Goal: Task Accomplishment & Management: Complete application form

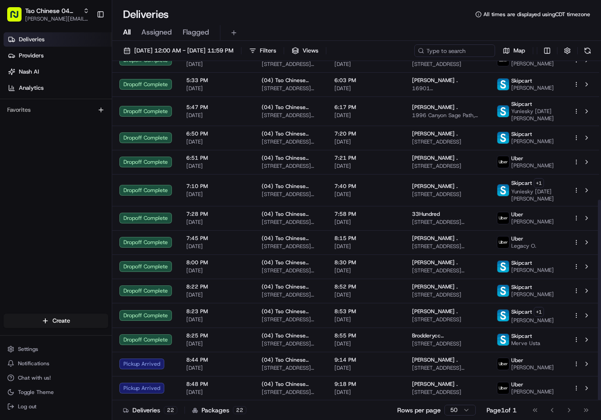
scroll to position [235, 0]
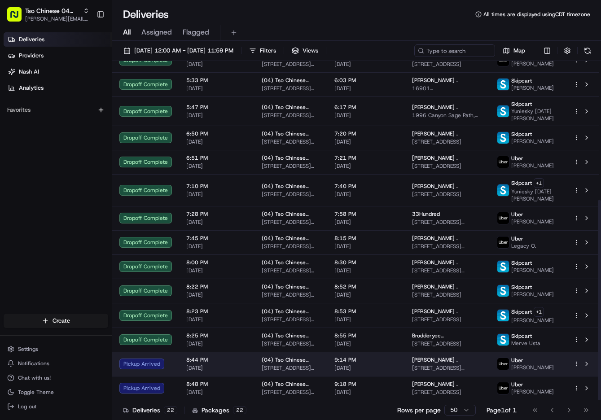
click at [451, 362] on span "Jessie Lensing ." at bounding box center [435, 359] width 46 height 7
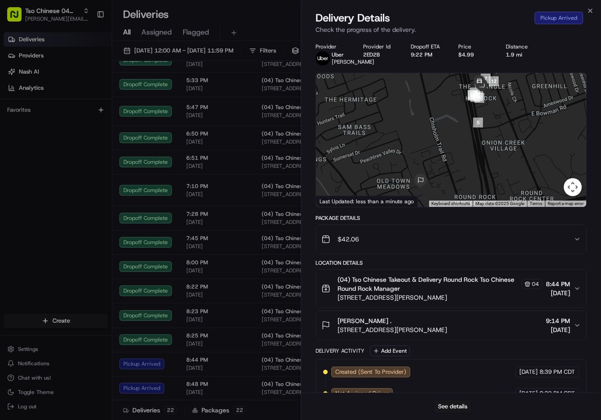
drag, startPoint x: 500, startPoint y: 107, endPoint x: 501, endPoint y: 133, distance: 26.1
click at [501, 133] on div at bounding box center [451, 140] width 270 height 134
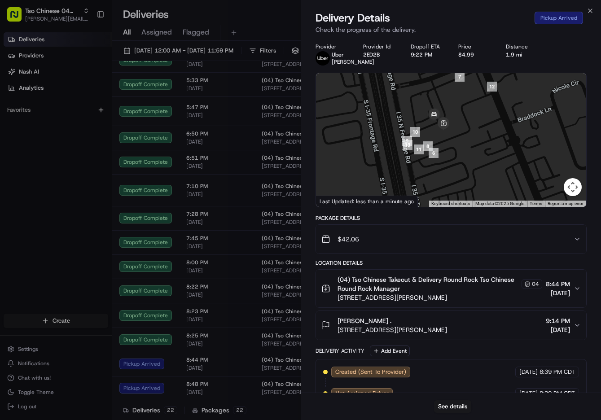
drag, startPoint x: 461, startPoint y: 134, endPoint x: 473, endPoint y: 144, distance: 15.3
click at [473, 144] on div at bounding box center [451, 140] width 270 height 134
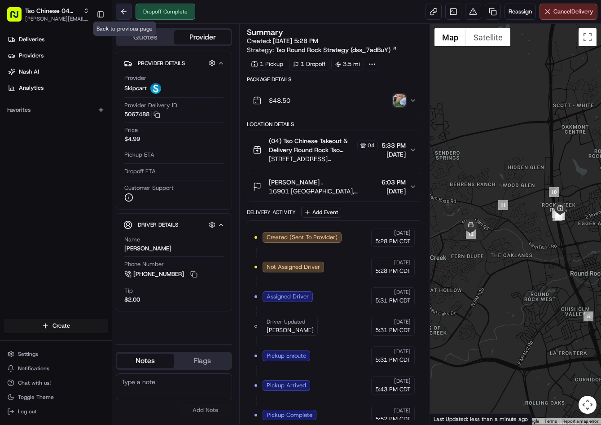
click at [127, 15] on button at bounding box center [124, 12] width 16 height 16
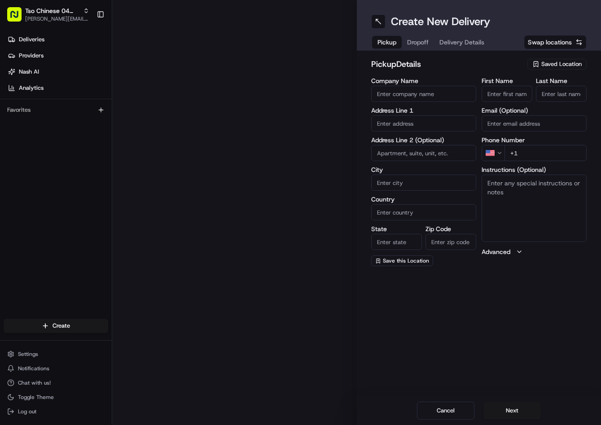
click at [127, 15] on div at bounding box center [234, 212] width 244 height 425
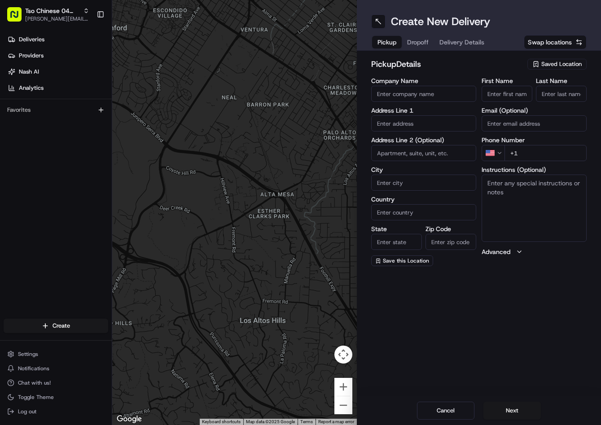
click at [545, 64] on span "Saved Location" at bounding box center [561, 64] width 40 height 8
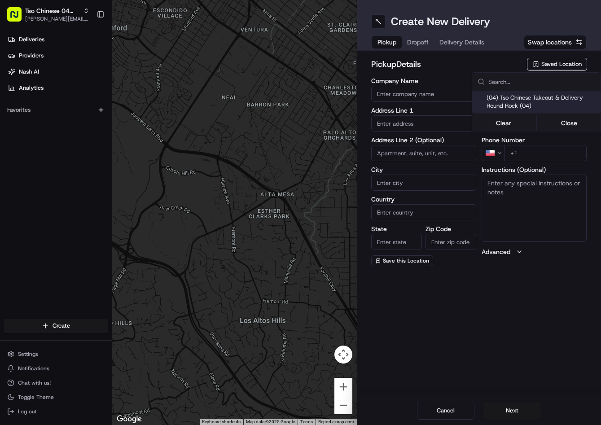
click at [538, 98] on span "(04) Tso Chinese Takeout & Delivery Round Rock (04)" at bounding box center [541, 102] width 110 height 16
type input "(04) Tso Chinese Takeout & Delivery Round Rock"
type input "2000 N [PERSON_NAME] St"
type input "Ste 108"
type input "Round Rock"
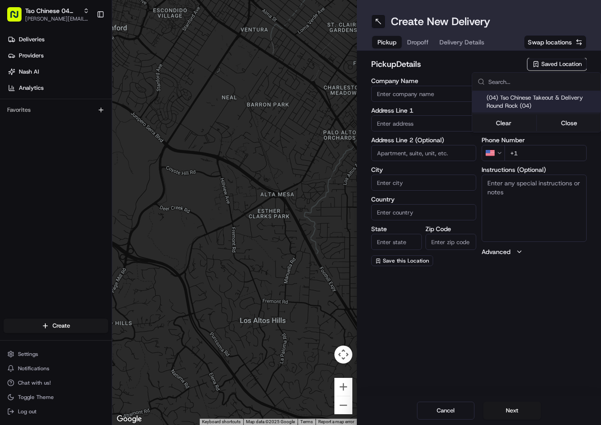
type input "US"
type input "[GEOGRAPHIC_DATA]"
type input "78664"
type input "Tso Chinese"
type input "Round Rock Manager"
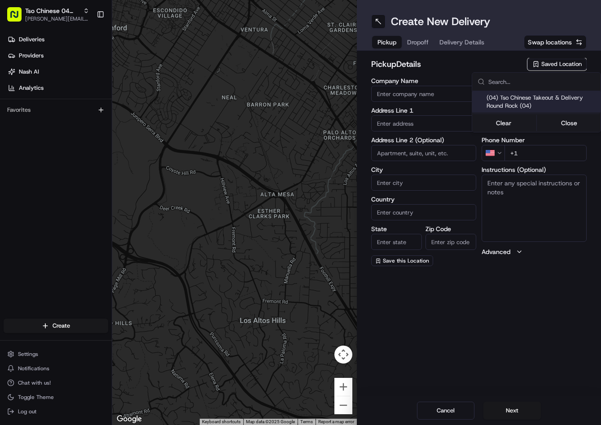
type input "[EMAIL_ADDRESS][DOMAIN_NAME]"
type input "[PHONE_NUMBER]"
type textarea "Submit a picture displaying address & food as Proof of Delivery. Envía una foto…"
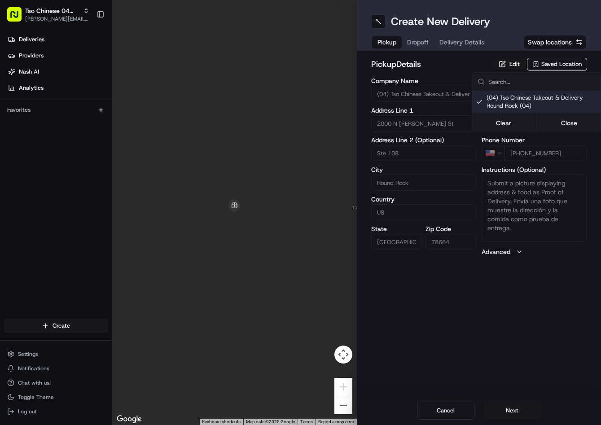
click at [424, 42] on html "Tso Chinese 04 Round Rock [PERSON_NAME][EMAIL_ADDRESS][DOMAIN_NAME] Toggle Side…" at bounding box center [300, 212] width 601 height 425
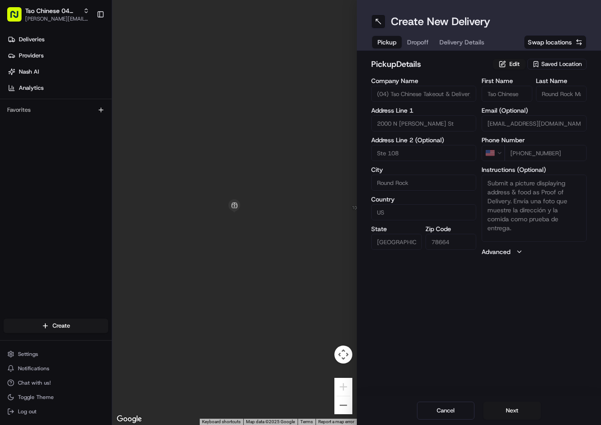
click at [424, 42] on span "Dropoff" at bounding box center [418, 42] width 22 height 9
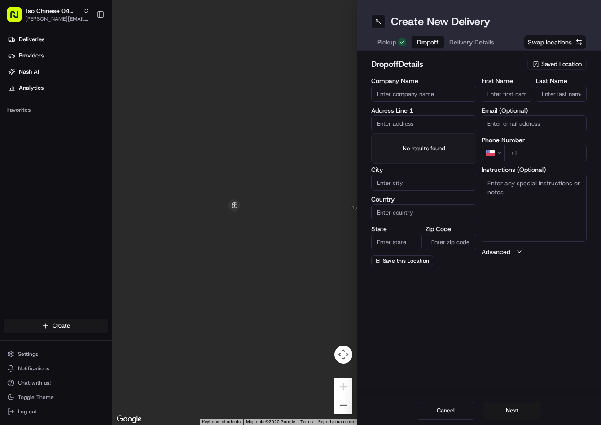
click at [425, 127] on input "text" at bounding box center [423, 123] width 105 height 16
paste input "[STREET_ADDRESS]"
click at [427, 142] on div "[STREET_ADDRESS]" at bounding box center [423, 141] width 100 height 13
type input "[STREET_ADDRESS]"
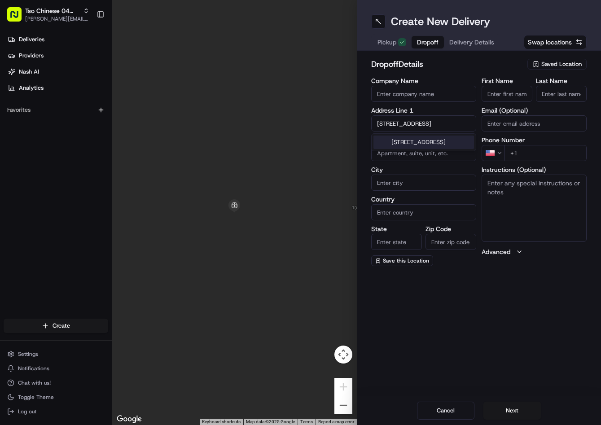
type input "Round Rock"
type input "[GEOGRAPHIC_DATA]"
type input "78665"
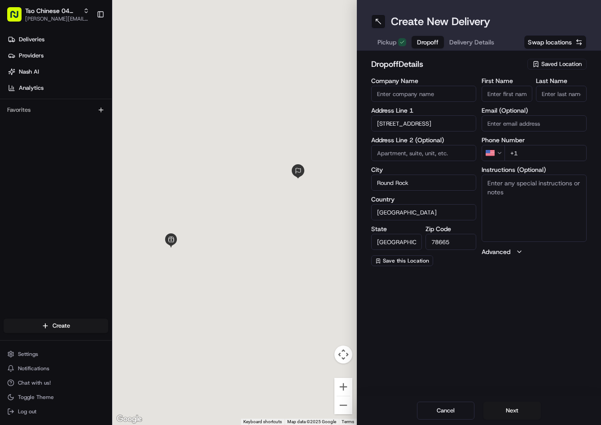
type input "[STREET_ADDRESS]"
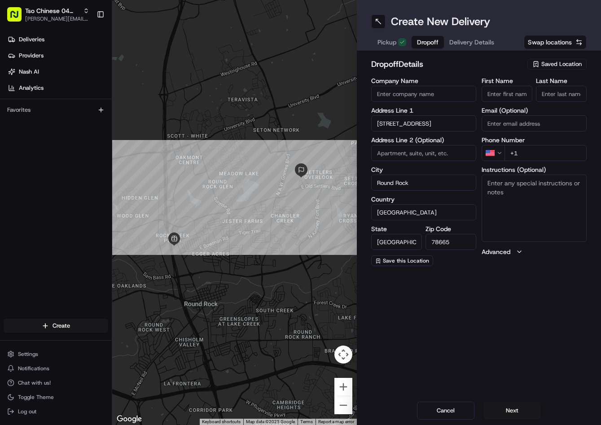
click at [509, 182] on textarea "Instructions (Optional)" at bounding box center [533, 207] width 105 height 67
paste textarea "Subdivision - Pioneer Point Grey car and suv in driveway"
type textarea "Subdivision - Pioneer Point Grey car and suv in driveway Unit 35"
click at [563, 152] on input "+1" at bounding box center [545, 153] width 82 height 16
paste input "[PHONE_NUMBER]"
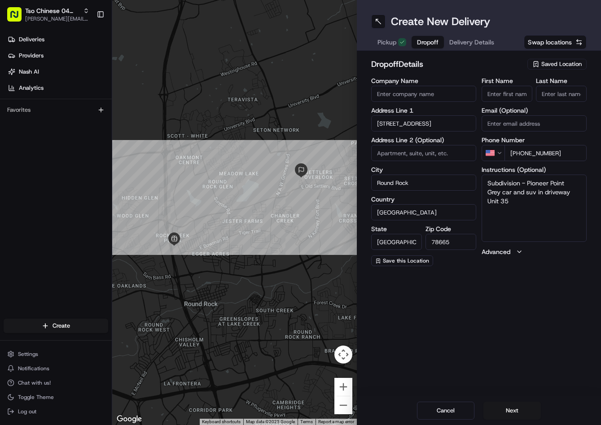
type input "[PHONE_NUMBER]"
click at [511, 93] on input "First Name" at bounding box center [506, 94] width 51 height 16
paste input "[PERSON_NAME]"
type input "[PERSON_NAME]"
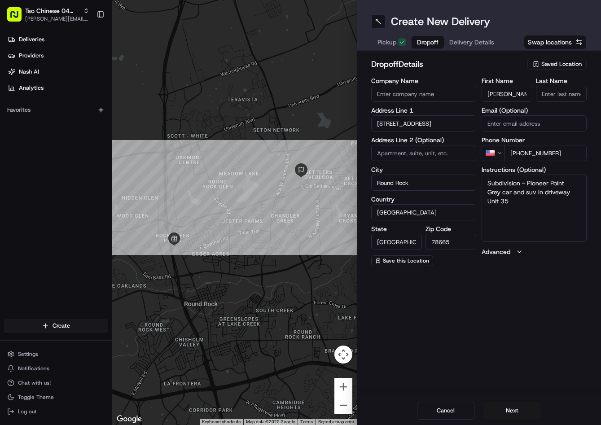
click at [571, 88] on input "Last Name" at bounding box center [561, 94] width 51 height 16
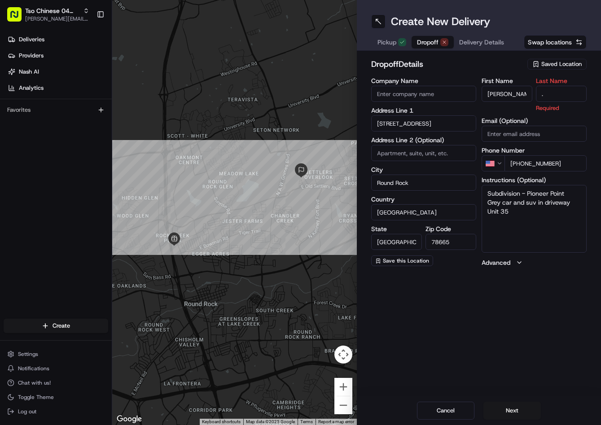
type input "."
drag, startPoint x: 510, startPoint y: 57, endPoint x: 502, endPoint y: 55, distance: 7.4
click at [509, 57] on div "dropoff Details Saved Location Company Name Address Line [GEOGRAPHIC_DATA] Addr…" at bounding box center [479, 162] width 244 height 223
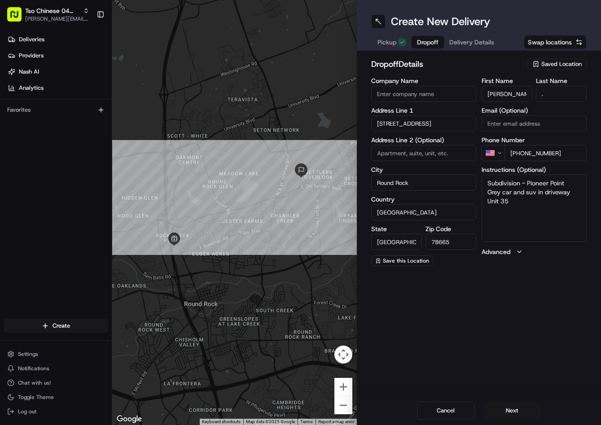
click at [480, 48] on button "Delivery Details" at bounding box center [472, 42] width 56 height 13
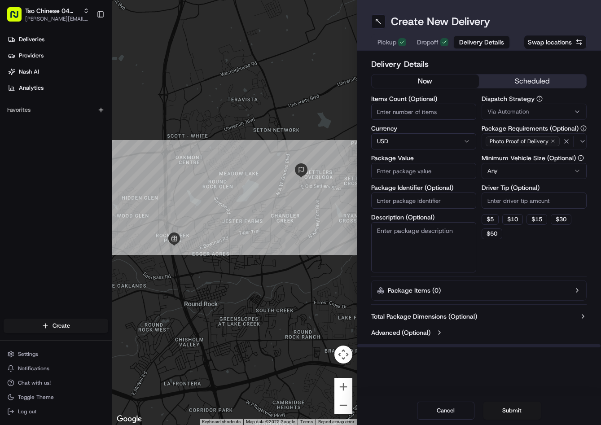
click at [512, 106] on button "Via Automation" at bounding box center [533, 112] width 105 height 16
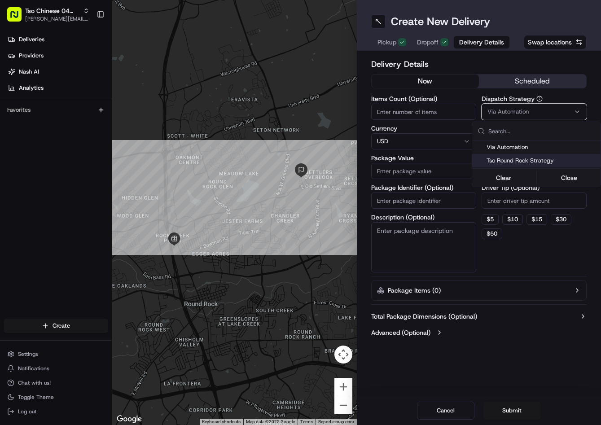
click at [511, 155] on div "Tso Round Rock Strategy" at bounding box center [536, 160] width 128 height 13
click at [520, 195] on html "Tso Chinese 04 Round Rock [PERSON_NAME][EMAIL_ADDRESS][DOMAIN_NAME] Toggle Side…" at bounding box center [300, 212] width 601 height 425
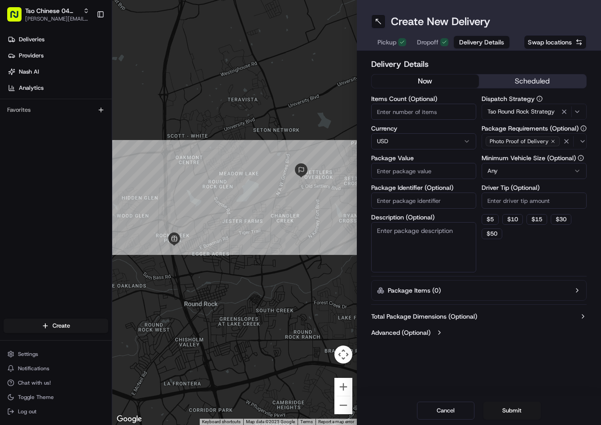
click at [520, 196] on input "Driver Tip (Optional)" at bounding box center [533, 200] width 105 height 16
type input "2"
click at [438, 168] on input "Package Value" at bounding box center [423, 171] width 105 height 16
type input "64.19"
click at [397, 194] on input "Package Identifier (Optional)" at bounding box center [423, 200] width 105 height 16
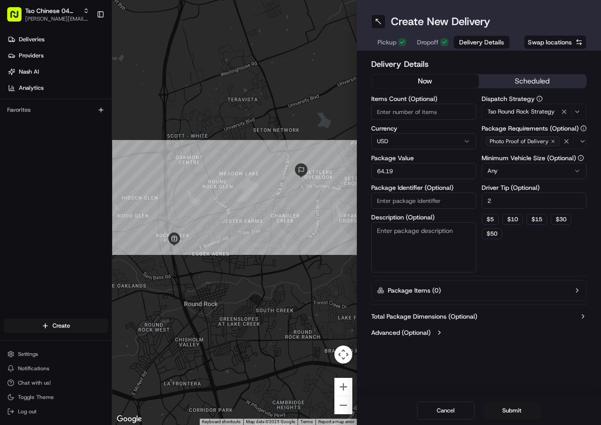
click at [397, 194] on input "Package Identifier (Optional)" at bounding box center [423, 200] width 105 height 16
paste input "SLNDDAU"
type input "SLNDDAU"
click at [514, 401] on div "Cancel Submit" at bounding box center [479, 410] width 244 height 29
click at [516, 405] on button "Submit" at bounding box center [511, 410] width 57 height 18
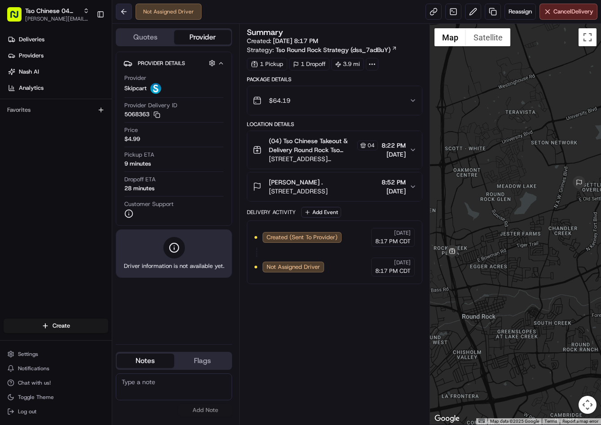
click at [125, 7] on button at bounding box center [124, 12] width 16 height 16
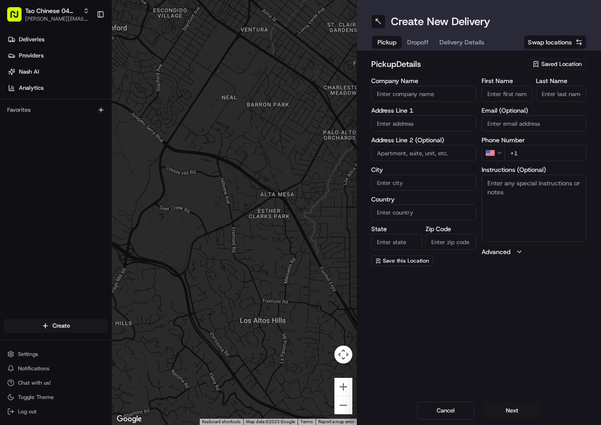
click at [539, 60] on div "Saved Location" at bounding box center [556, 64] width 59 height 11
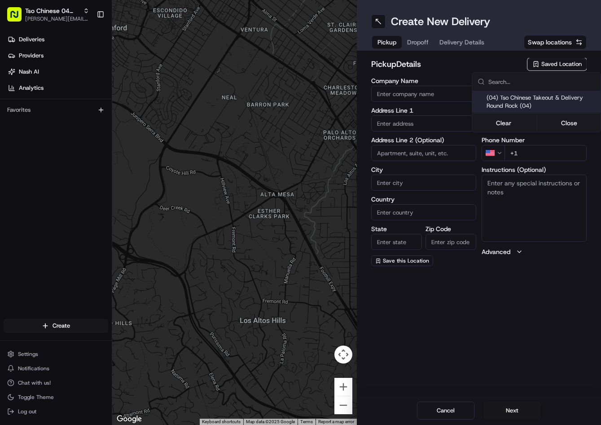
click at [532, 100] on span "(04) Tso Chinese Takeout & Delivery Round Rock (04)" at bounding box center [541, 102] width 110 height 16
type input "(04) Tso Chinese Takeout & Delivery Round Rock"
type input "2000 N [PERSON_NAME] St"
type input "Ste 108"
type input "Round Rock"
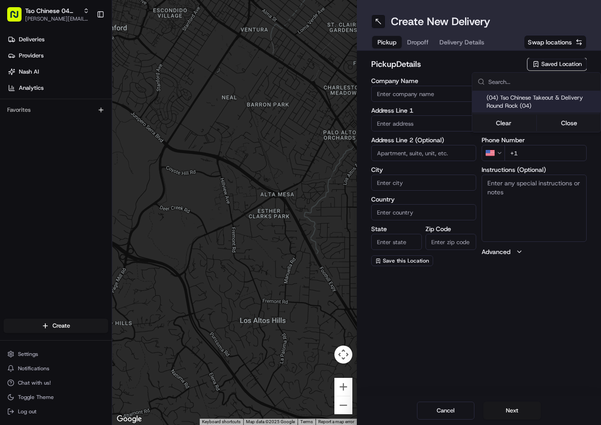
type input "US"
type input "[GEOGRAPHIC_DATA]"
type input "78664"
type input "Tso Chinese"
type input "Round Rock Manager"
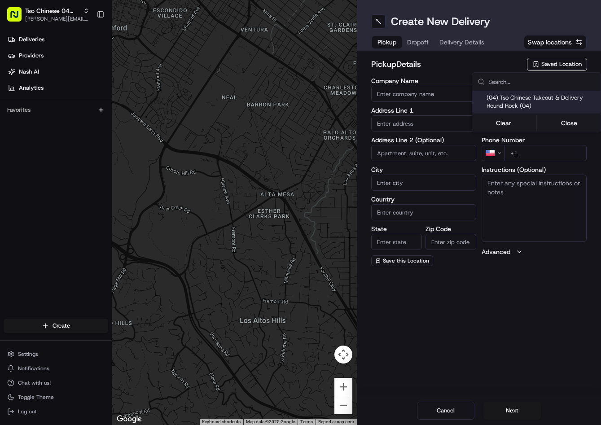
type input "[EMAIL_ADDRESS][DOMAIN_NAME]"
type input "[PHONE_NUMBER]"
type textarea "Submit a picture displaying address & food as Proof of Delivery. Envía una foto…"
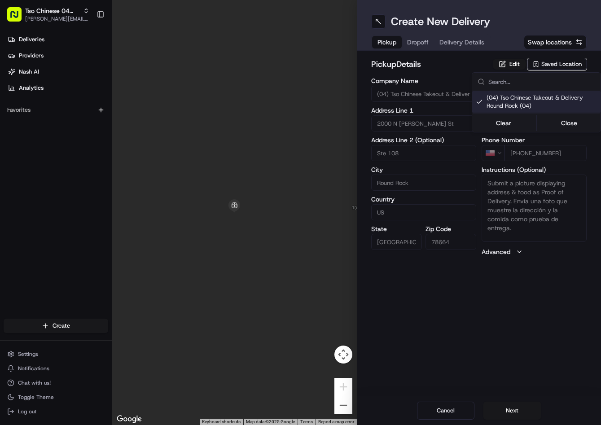
click at [415, 48] on html "Tso Chinese 04 Round Rock [PERSON_NAME][EMAIL_ADDRESS][DOMAIN_NAME] Toggle Side…" at bounding box center [300, 212] width 601 height 425
click at [417, 48] on div "Pickup Dropoff Delivery Details" at bounding box center [430, 42] width 119 height 16
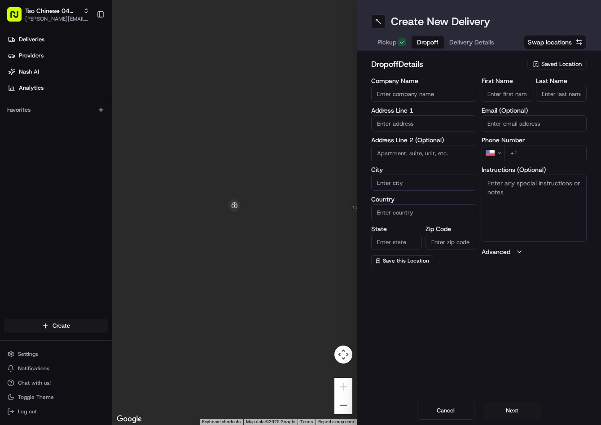
click at [418, 44] on span "Dropoff" at bounding box center [428, 42] width 22 height 9
click at [554, 148] on input "+1" at bounding box center [545, 153] width 82 height 16
paste input "978618029"
drag, startPoint x: 561, startPoint y: 154, endPoint x: 466, endPoint y: 148, distance: 94.4
click at [466, 148] on div "Company Name Address Line 1 Address Line 2 (Optional) City Country State Zip Co…" at bounding box center [479, 172] width 216 height 188
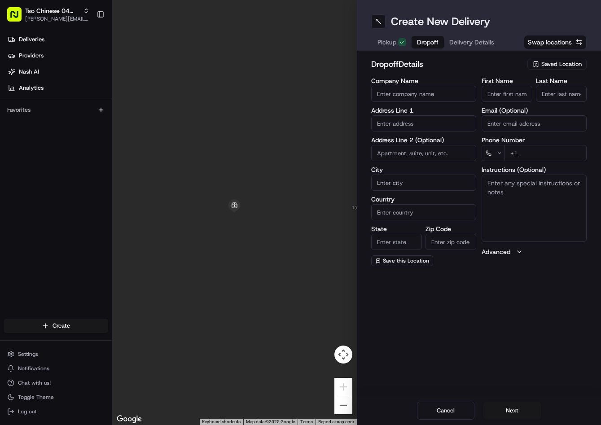
paste input "[PHONE_NUMBER]"
type input "[PHONE_NUMBER]"
click at [445, 126] on input "text" at bounding box center [423, 123] width 105 height 16
paste input "[STREET_ADDRESS][PERSON_NAME]"
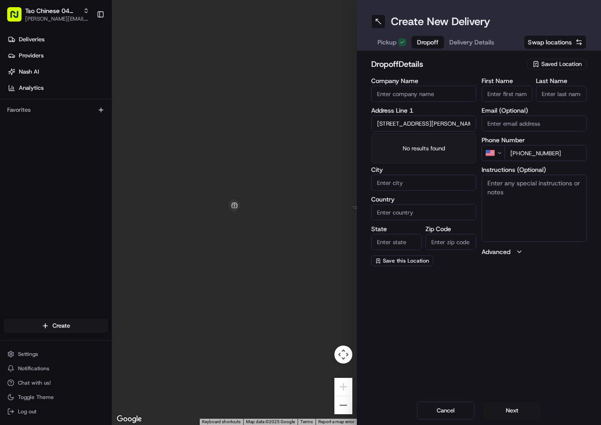
scroll to position [0, 67]
click at [449, 142] on div "2025 [GEOGRAPHIC_DATA], [GEOGRAPHIC_DATA], [GEOGRAPHIC_DATA]" at bounding box center [423, 150] width 100 height 30
type input "[STREET_ADDRESS]"
type input "Round Rock"
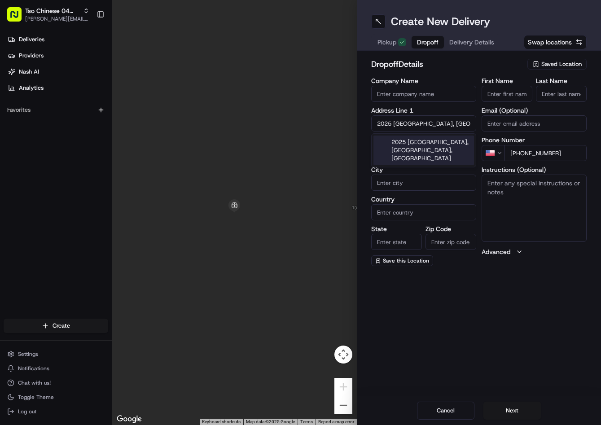
type input "[GEOGRAPHIC_DATA]"
type input "78664"
type input "2025 [GEOGRAPHIC_DATA]"
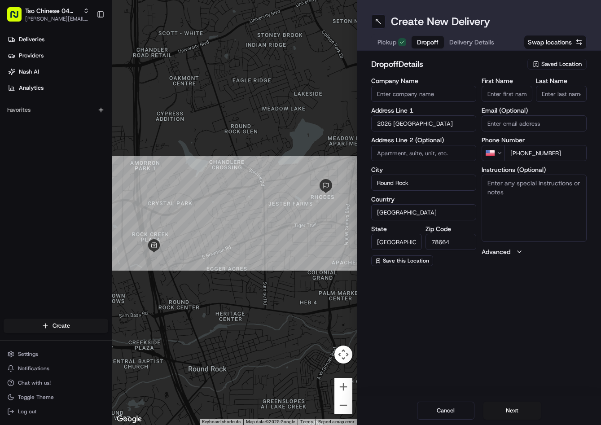
click at [517, 95] on input "First Name" at bounding box center [506, 94] width 51 height 16
paste input "[PERSON_NAME]"
type input "[PERSON_NAME]"
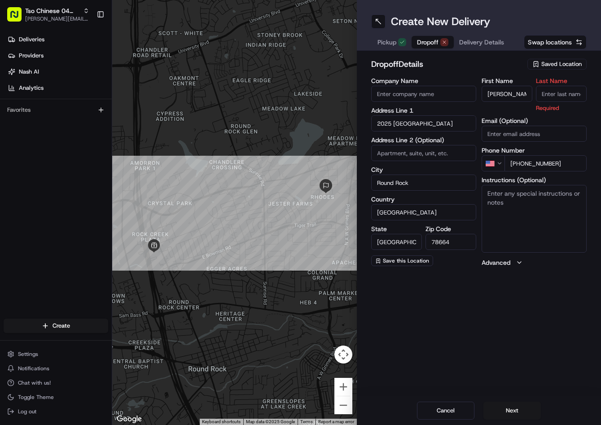
click at [548, 97] on input "Last Name" at bounding box center [561, 94] width 51 height 16
type input "."
click at [510, 64] on h2 "dropoff Details" at bounding box center [446, 64] width 151 height 13
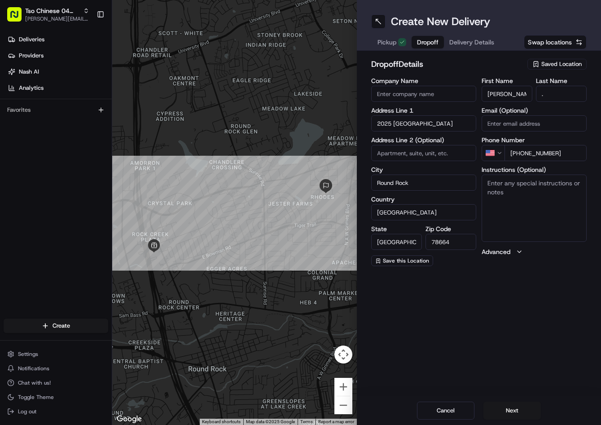
click at [480, 54] on div "dropoff Details Saved Location Company Name Address Line 1 2025 Kass Cove Addre…" at bounding box center [479, 162] width 244 height 222
click at [485, 43] on span "Delivery Details" at bounding box center [471, 42] width 45 height 9
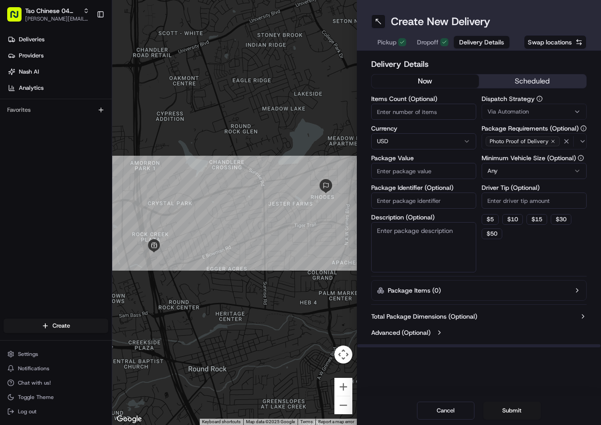
click at [525, 109] on span "Via Automation" at bounding box center [507, 112] width 41 height 8
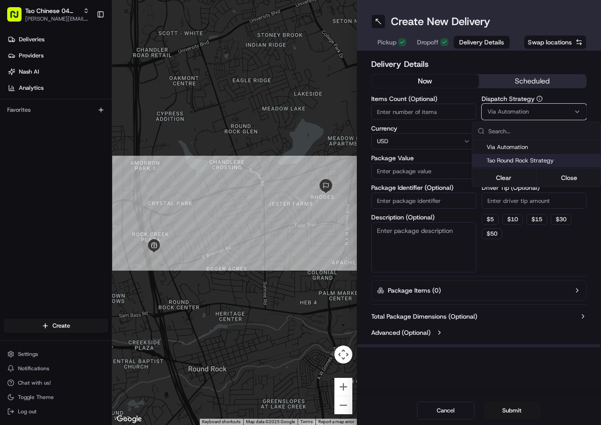
click at [518, 155] on div "Tso Round Rock Strategy" at bounding box center [536, 160] width 128 height 13
click at [520, 197] on html "Tso Chinese 04 Round Rock [PERSON_NAME][EMAIL_ADDRESS][DOMAIN_NAME] Toggle Side…" at bounding box center [300, 212] width 601 height 425
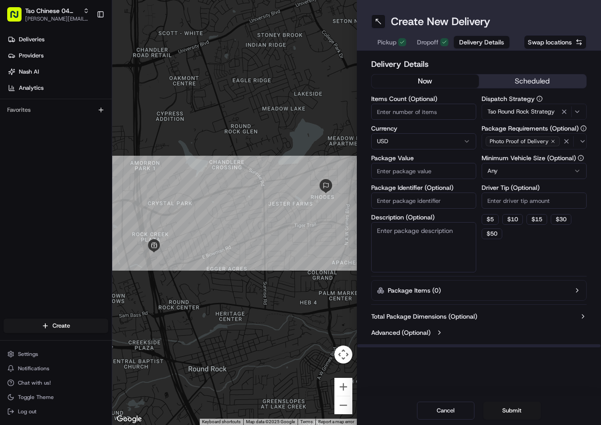
click at [520, 197] on html "Tso Chinese 04 Round Rock [PERSON_NAME][EMAIL_ADDRESS][DOMAIN_NAME] Toggle Side…" at bounding box center [300, 212] width 601 height 425
click at [494, 195] on input "Driver Tip (Optional)" at bounding box center [533, 200] width 105 height 16
type input "2"
click at [438, 167] on input "Package Value" at bounding box center [423, 171] width 105 height 16
type input "55.05"
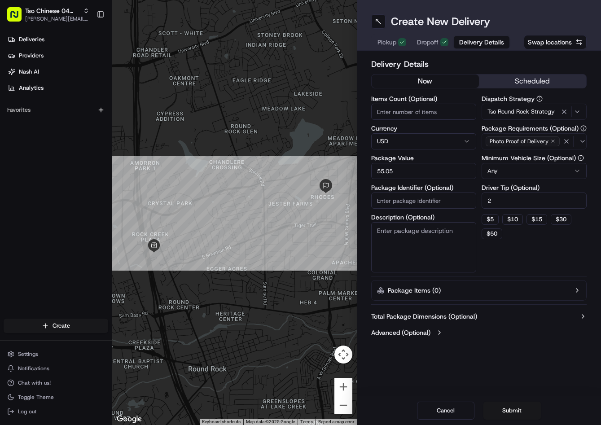
click at [404, 198] on input "Package Identifier (Optional)" at bounding box center [423, 200] width 105 height 16
paste input "D3BTRWH"
type input "D3BTRWH"
click at [515, 414] on button "Submit" at bounding box center [511, 410] width 57 height 18
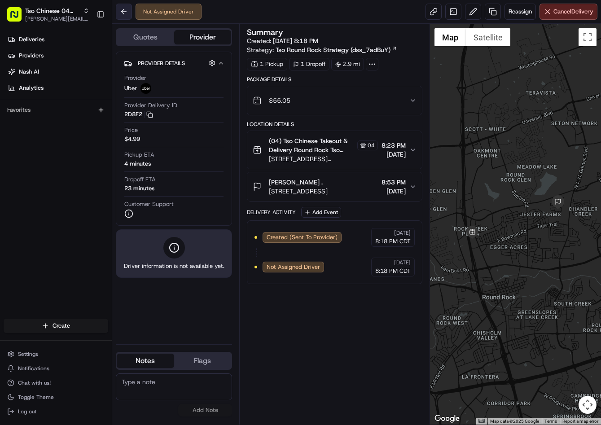
click at [128, 12] on button at bounding box center [124, 12] width 16 height 16
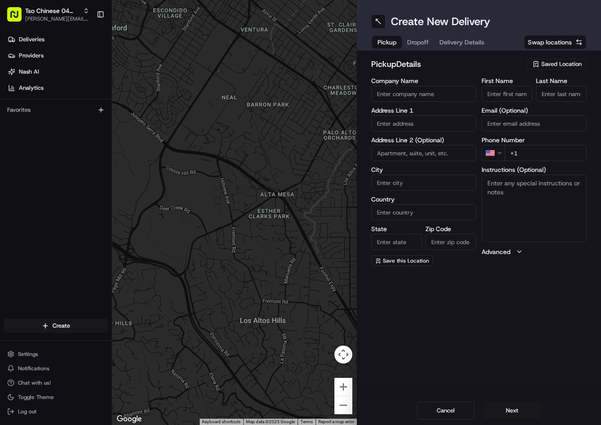
click at [546, 60] on span "Saved Location" at bounding box center [561, 64] width 40 height 8
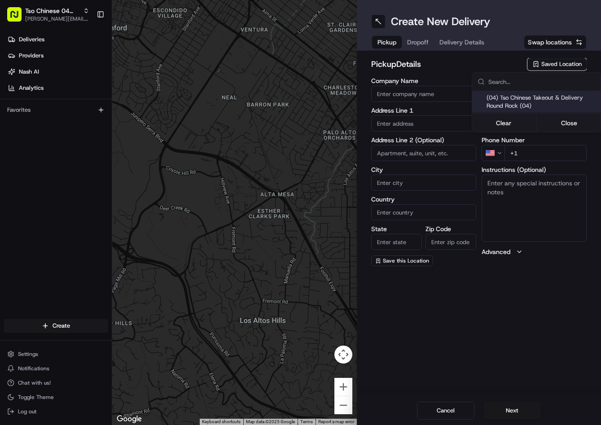
click at [517, 105] on span "(04) Tso Chinese Takeout & Delivery Round Rock (04)" at bounding box center [541, 102] width 110 height 16
type input "(04) Tso Chinese Takeout & Delivery Round Rock"
type input "2000 N [PERSON_NAME] St"
type input "Ste 108"
type input "Round Rock"
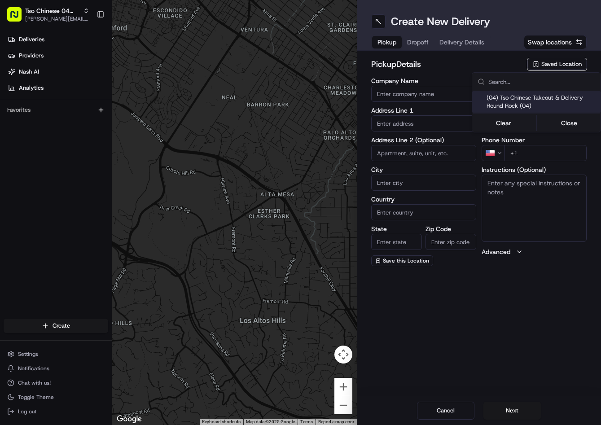
type input "US"
type input "[GEOGRAPHIC_DATA]"
type input "78664"
type input "Tso Chinese"
type input "Round Rock Manager"
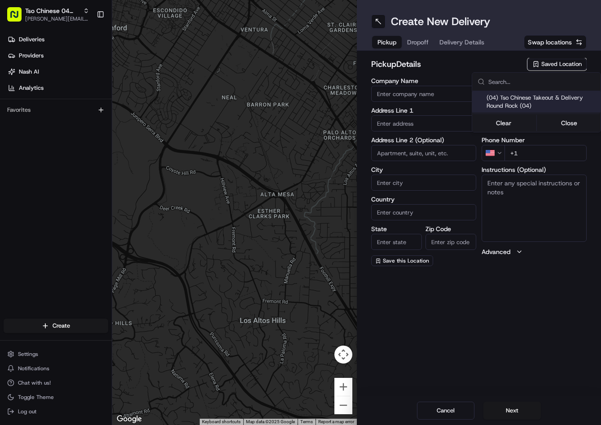
type input "[EMAIL_ADDRESS][DOMAIN_NAME]"
type input "[PHONE_NUMBER]"
type textarea "Submit a picture displaying address & food as Proof of Delivery. Envía una foto…"
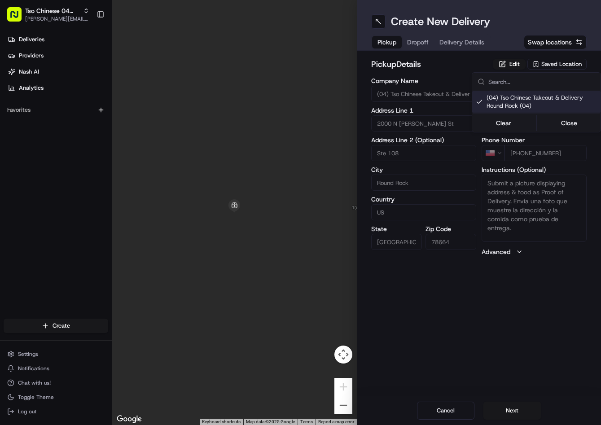
click at [420, 45] on html "Tso Chinese 04 Round Rock [PERSON_NAME][EMAIL_ADDRESS][DOMAIN_NAME] Toggle Side…" at bounding box center [300, 212] width 601 height 425
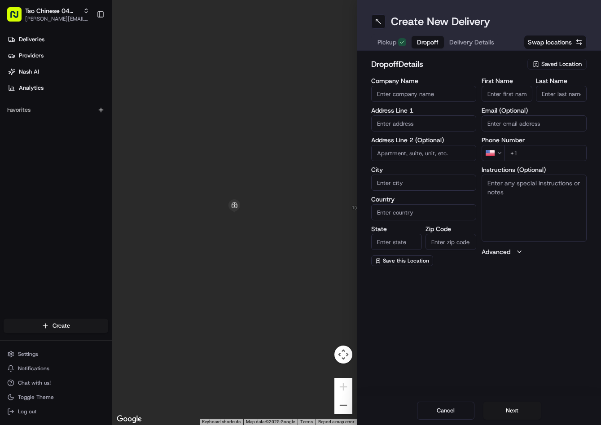
click at [417, 44] on span "Dropoff" at bounding box center [428, 42] width 22 height 9
click at [560, 156] on input "+1" at bounding box center [545, 153] width 82 height 16
paste input "[PHONE_NUMBER]"
type input "[PHONE_NUMBER]"
click at [421, 119] on input "text" at bounding box center [423, 123] width 105 height 16
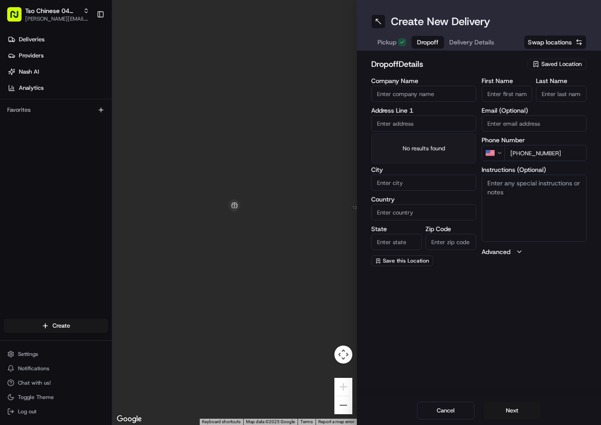
paste input "[STREET_ADDRESS]"
click at [413, 149] on div "[STREET_ADDRESS]" at bounding box center [423, 141] width 100 height 13
type input "[STREET_ADDRESS]"
type input "Round Rock"
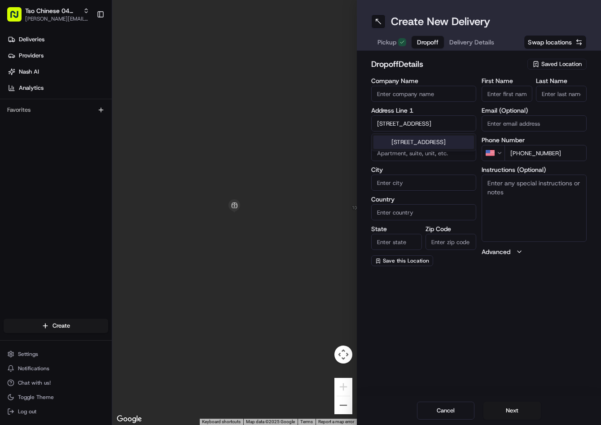
type input "[GEOGRAPHIC_DATA]"
type input "78665"
type input "[STREET_ADDRESS]"
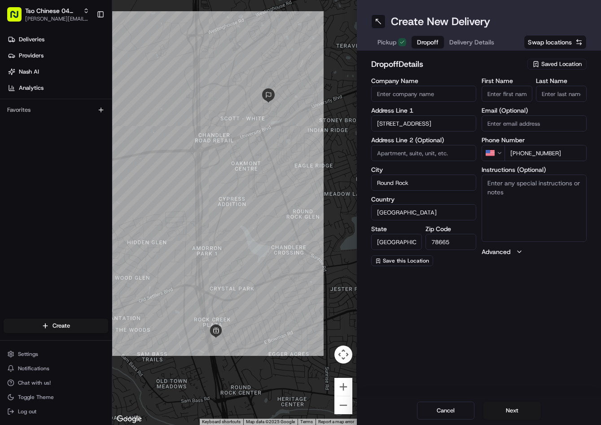
click at [513, 93] on input "First Name" at bounding box center [506, 94] width 51 height 16
paste input "Brodderycc [PERSON_NAME]"
type input "Brodderycc [PERSON_NAME]"
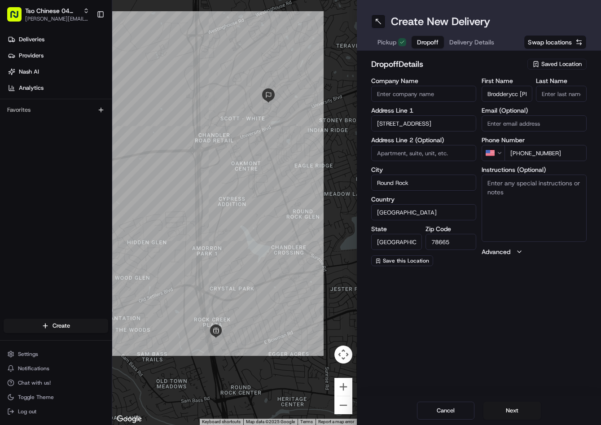
click at [556, 101] on input "Last Name" at bounding box center [561, 94] width 51 height 16
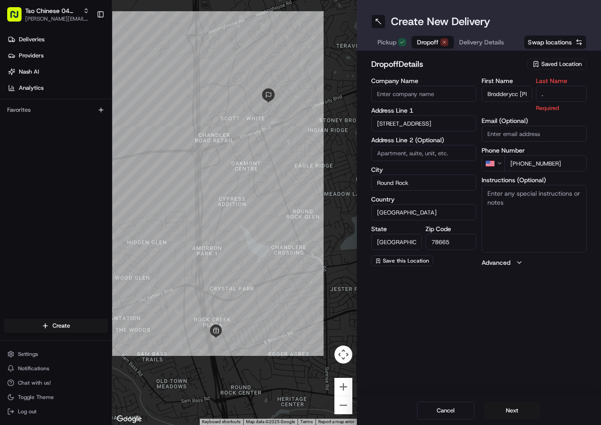
type input "."
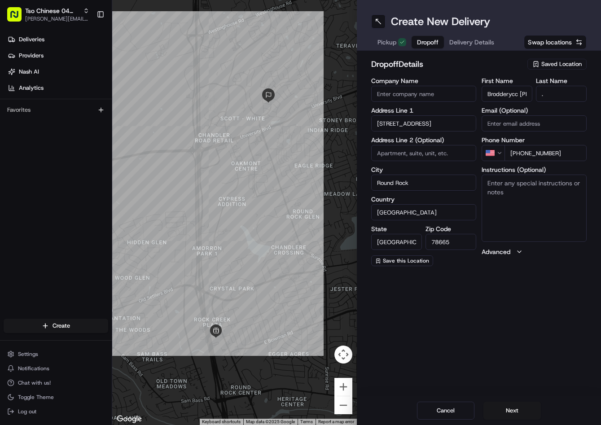
click at [513, 74] on div "dropoff Details Saved Location" at bounding box center [479, 66] width 216 height 16
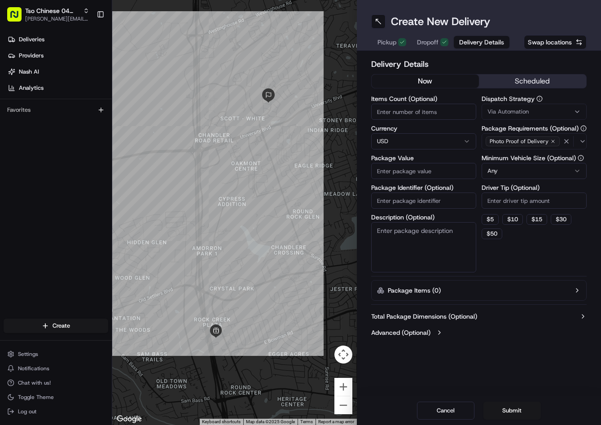
click at [476, 41] on span "Delivery Details" at bounding box center [481, 42] width 45 height 9
click at [521, 107] on button "Via Automation" at bounding box center [533, 112] width 105 height 16
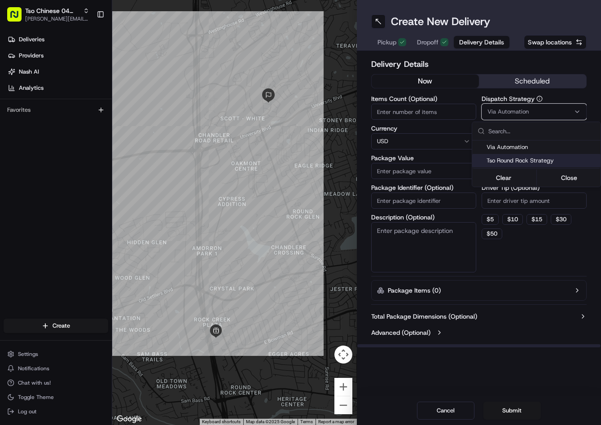
click at [513, 157] on div "Tso Round Rock Strategy" at bounding box center [536, 160] width 128 height 13
click at [501, 200] on html "Tso Chinese 04 Round Rock [PERSON_NAME][EMAIL_ADDRESS][DOMAIN_NAME] Toggle Side…" at bounding box center [300, 212] width 601 height 425
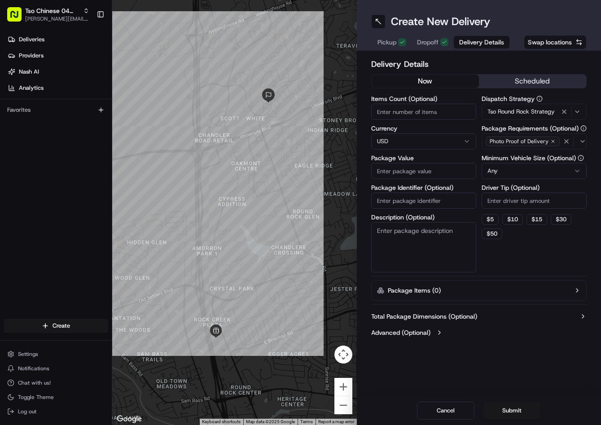
click at [501, 200] on html "Tso Chinese 04 Round Rock [PERSON_NAME][EMAIL_ADDRESS][DOMAIN_NAME] Toggle Side…" at bounding box center [300, 212] width 601 height 425
click at [501, 200] on input "Driver Tip (Optional)" at bounding box center [533, 200] width 105 height 16
type input "2"
click at [443, 165] on input "Package Value" at bounding box center [423, 171] width 105 height 16
type input "32.37"
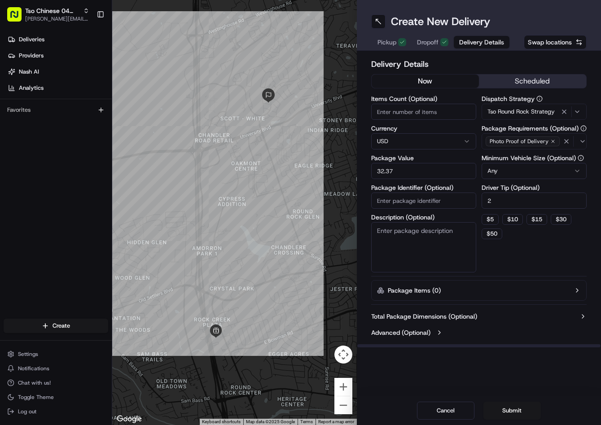
click at [422, 204] on input "Package Identifier (Optional)" at bounding box center [423, 200] width 105 height 16
paste input "O3IGVPT"
type input "O3IGVPT"
click at [509, 414] on button "Submit" at bounding box center [511, 410] width 57 height 18
click at [512, 370] on div "Create New Delivery Pickup Dropoff Delivery Details Swap locations Delivery Det…" at bounding box center [479, 212] width 244 height 425
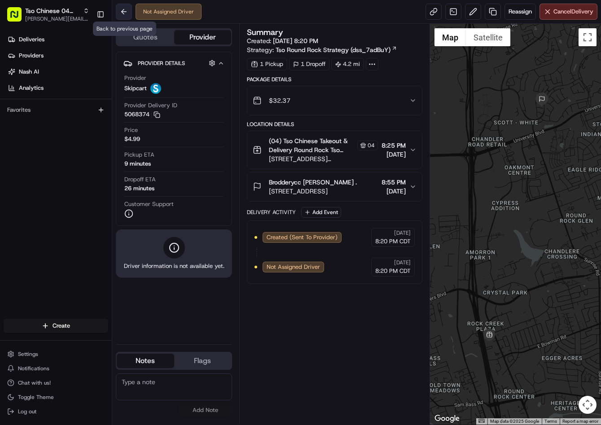
click at [124, 6] on button at bounding box center [124, 12] width 16 height 16
